Goal: Find specific page/section: Find specific page/section

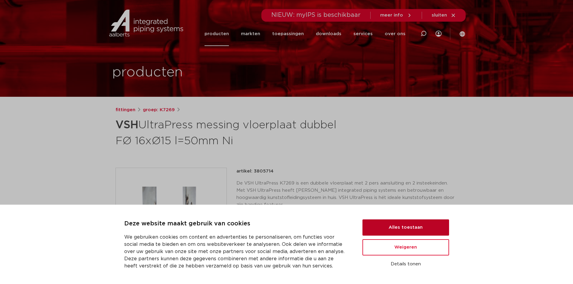
click at [422, 229] on button "Alles toestaan" at bounding box center [405, 227] width 87 height 16
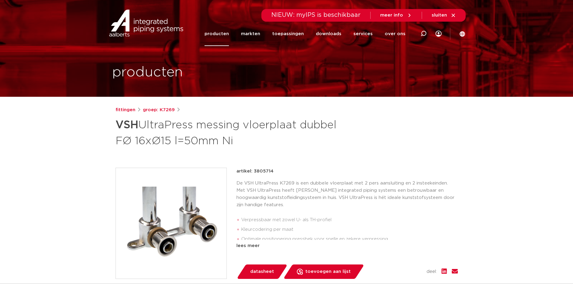
click at [224, 35] on link "producten" at bounding box center [216, 34] width 24 height 24
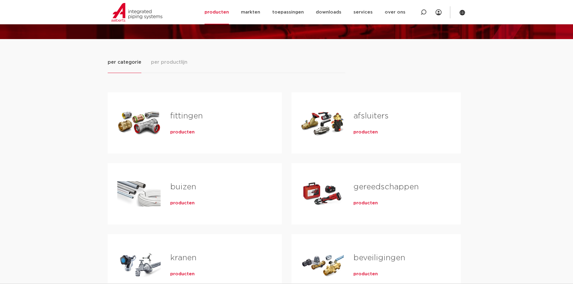
scroll to position [72, 0]
